Goal: Task Accomplishment & Management: Use online tool/utility

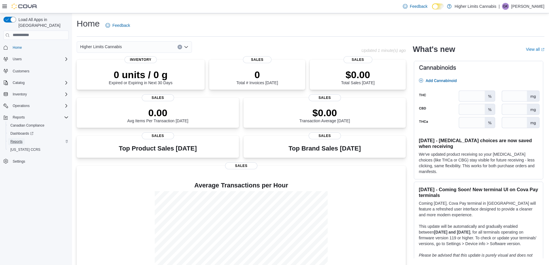
click at [20, 139] on span "Reports" at bounding box center [16, 141] width 12 height 5
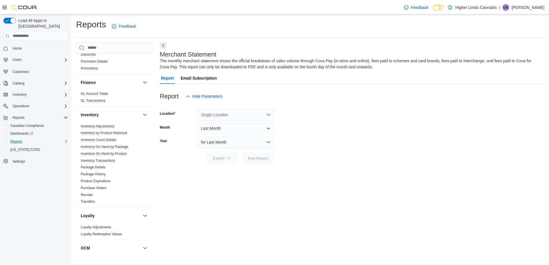
scroll to position [259, 0]
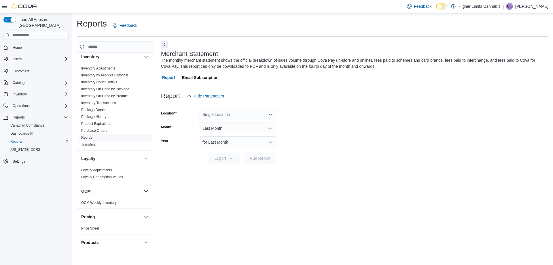
click at [95, 134] on span "Reorder" at bounding box center [115, 137] width 73 height 7
click at [91, 135] on link "Reorder" at bounding box center [87, 137] width 12 height 4
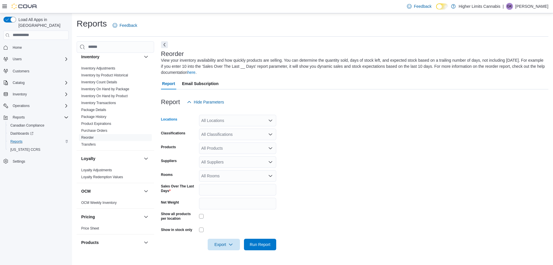
click at [243, 119] on div "All Locations" at bounding box center [237, 121] width 77 height 12
click at [230, 145] on div "Blenheim" at bounding box center [237, 147] width 70 height 6
click at [318, 177] on form "Locations Blenheim Classifications All Classifications Products All Products Su…" at bounding box center [354, 179] width 387 height 142
click at [262, 244] on span "Run Report" at bounding box center [260, 244] width 21 height 6
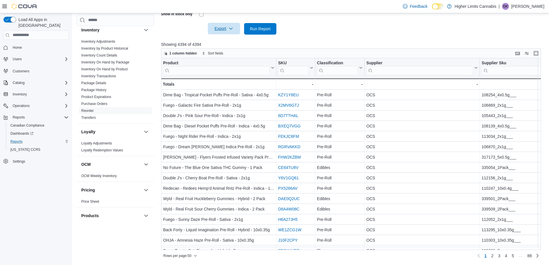
click at [229, 29] on icon "button" at bounding box center [230, 28] width 5 height 5
click at [229, 37] on button "Export to Excel" at bounding box center [224, 41] width 33 height 12
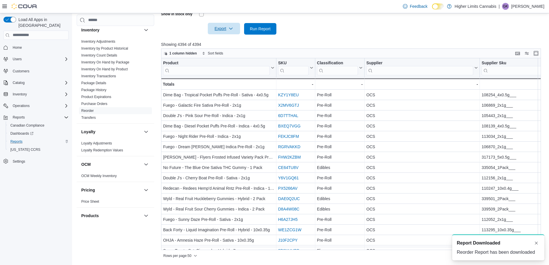
scroll to position [0, 0]
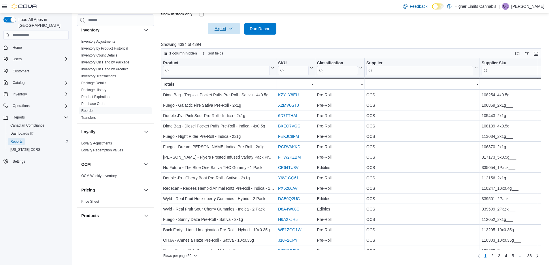
click at [19, 139] on span "Reports" at bounding box center [16, 141] width 12 height 5
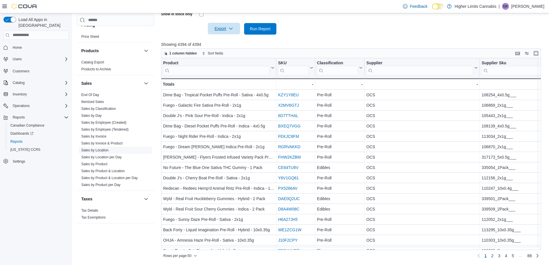
click at [100, 148] on link "Sales by Location" at bounding box center [94, 150] width 27 height 4
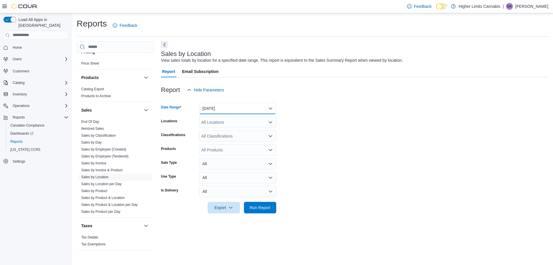
click at [238, 111] on button "[DATE]" at bounding box center [237, 109] width 77 height 12
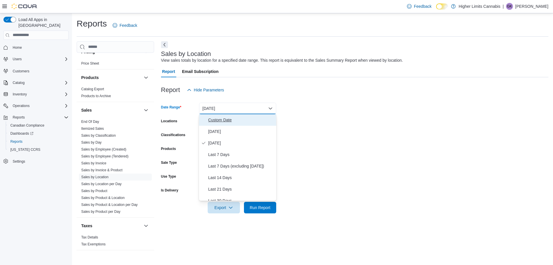
click at [221, 121] on span "Custom Date" at bounding box center [241, 119] width 66 height 7
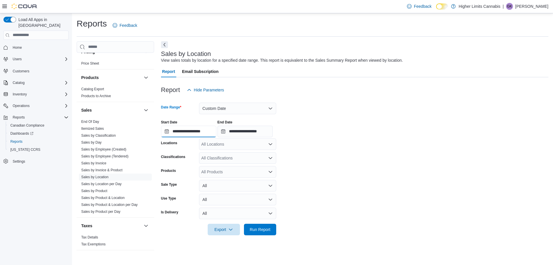
click at [196, 132] on input "**********" at bounding box center [188, 132] width 55 height 12
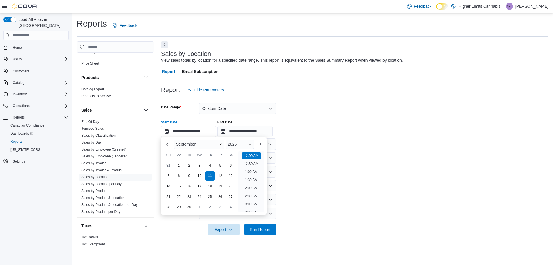
scroll to position [18, 0]
click at [168, 166] on div "31" at bounding box center [168, 165] width 10 height 10
type input "**********"
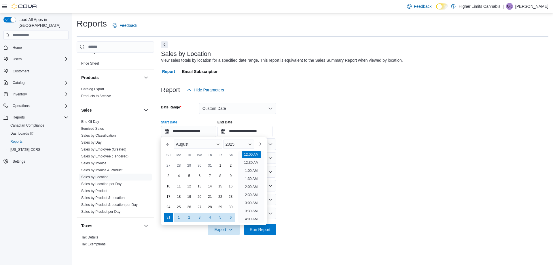
click at [244, 131] on input "**********" at bounding box center [244, 132] width 55 height 12
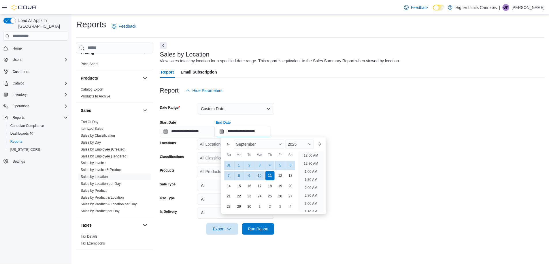
scroll to position [327, 0]
click at [293, 165] on div "6" at bounding box center [292, 165] width 10 height 10
type input "**********"
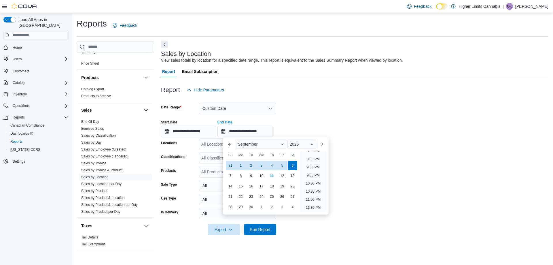
click at [391, 162] on form "**********" at bounding box center [354, 165] width 387 height 139
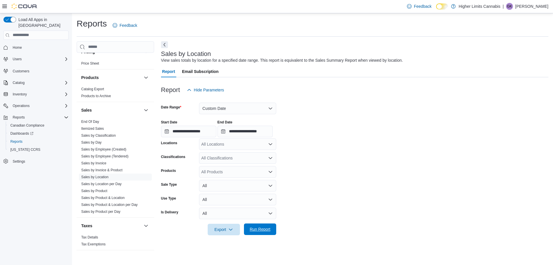
click at [270, 227] on span "Run Report" at bounding box center [259, 229] width 25 height 12
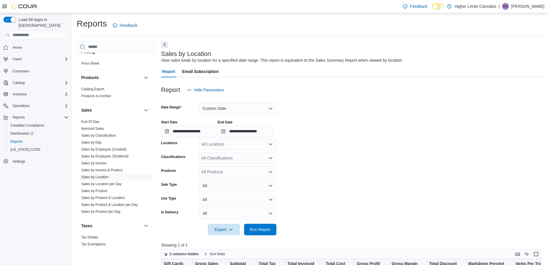
click at [41, 44] on span "Home" at bounding box center [39, 47] width 58 height 7
